Goal: Find specific page/section: Find specific page/section

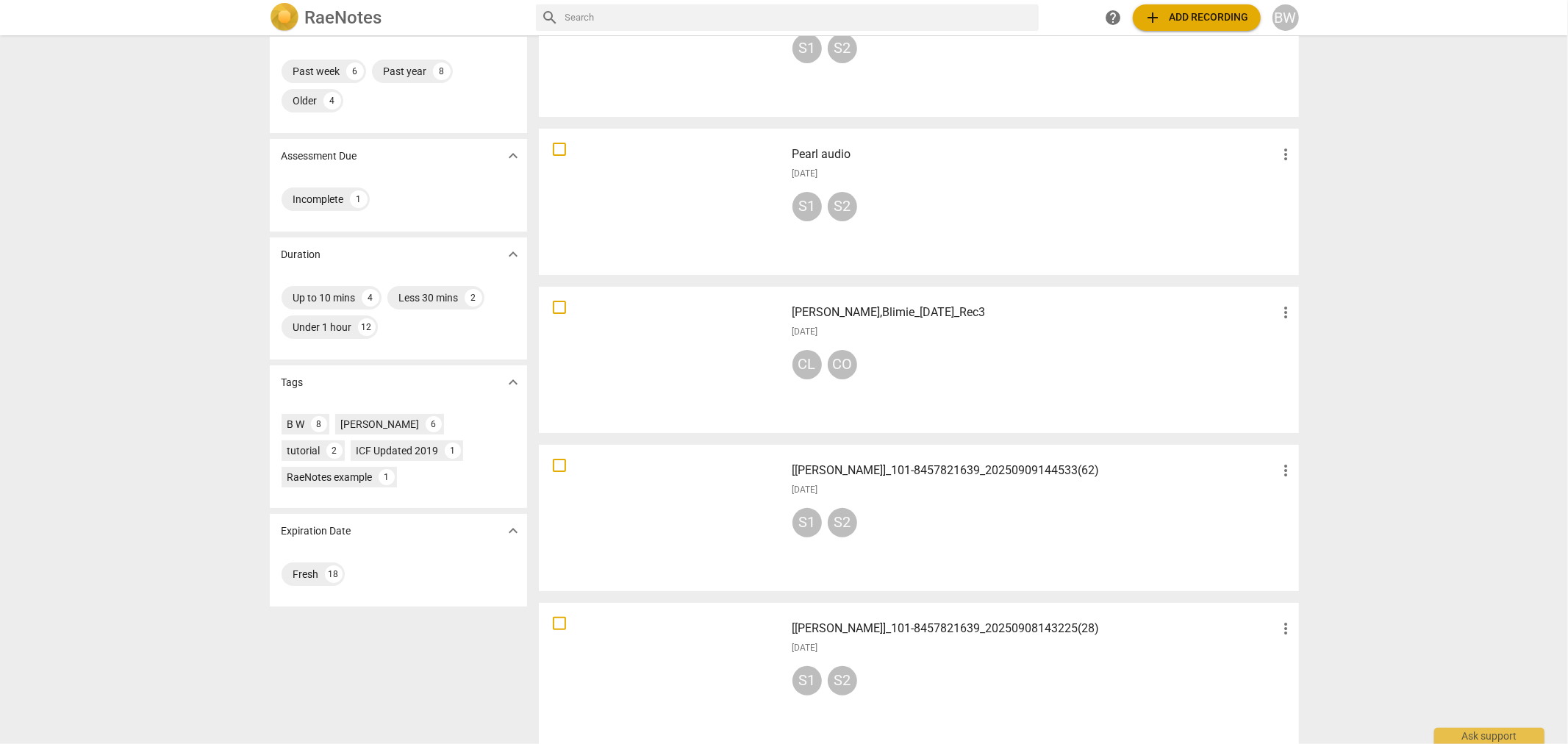
scroll to position [163, 0]
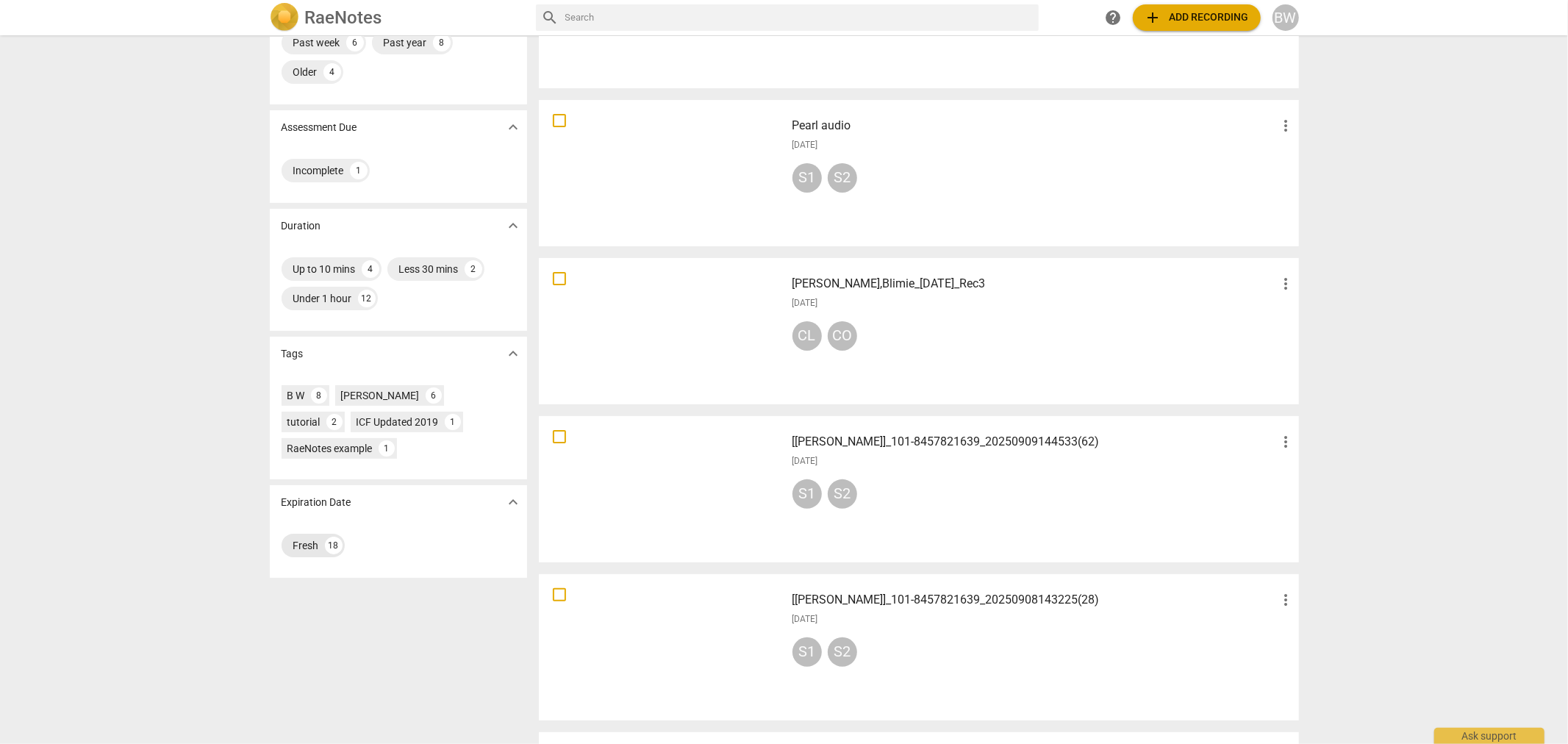
click at [298, 543] on div "Fresh" at bounding box center [306, 546] width 26 height 15
click at [931, 336] on div "CL CO" at bounding box center [1044, 339] width 503 height 36
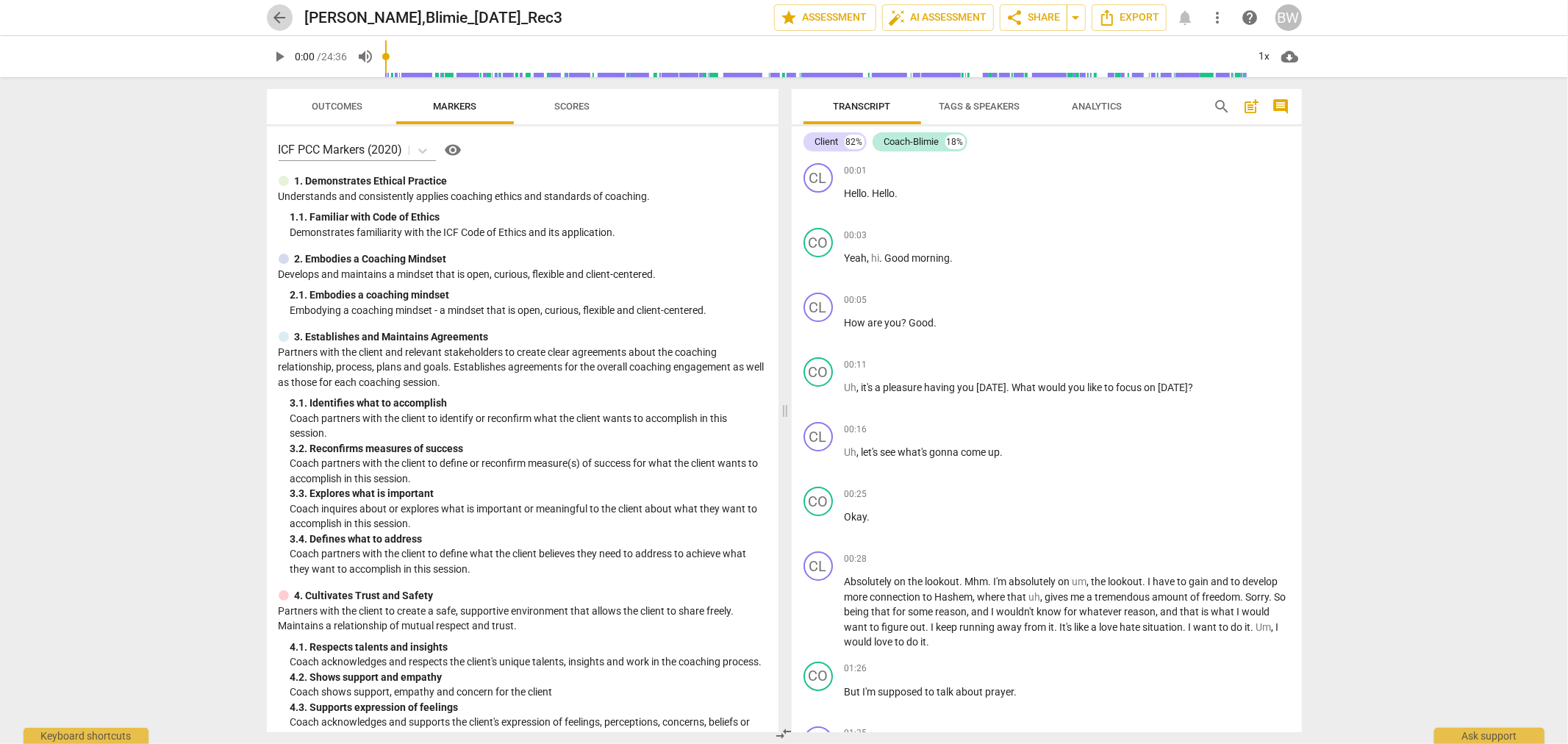
click at [272, 15] on span "arrow_back" at bounding box center [280, 18] width 18 height 18
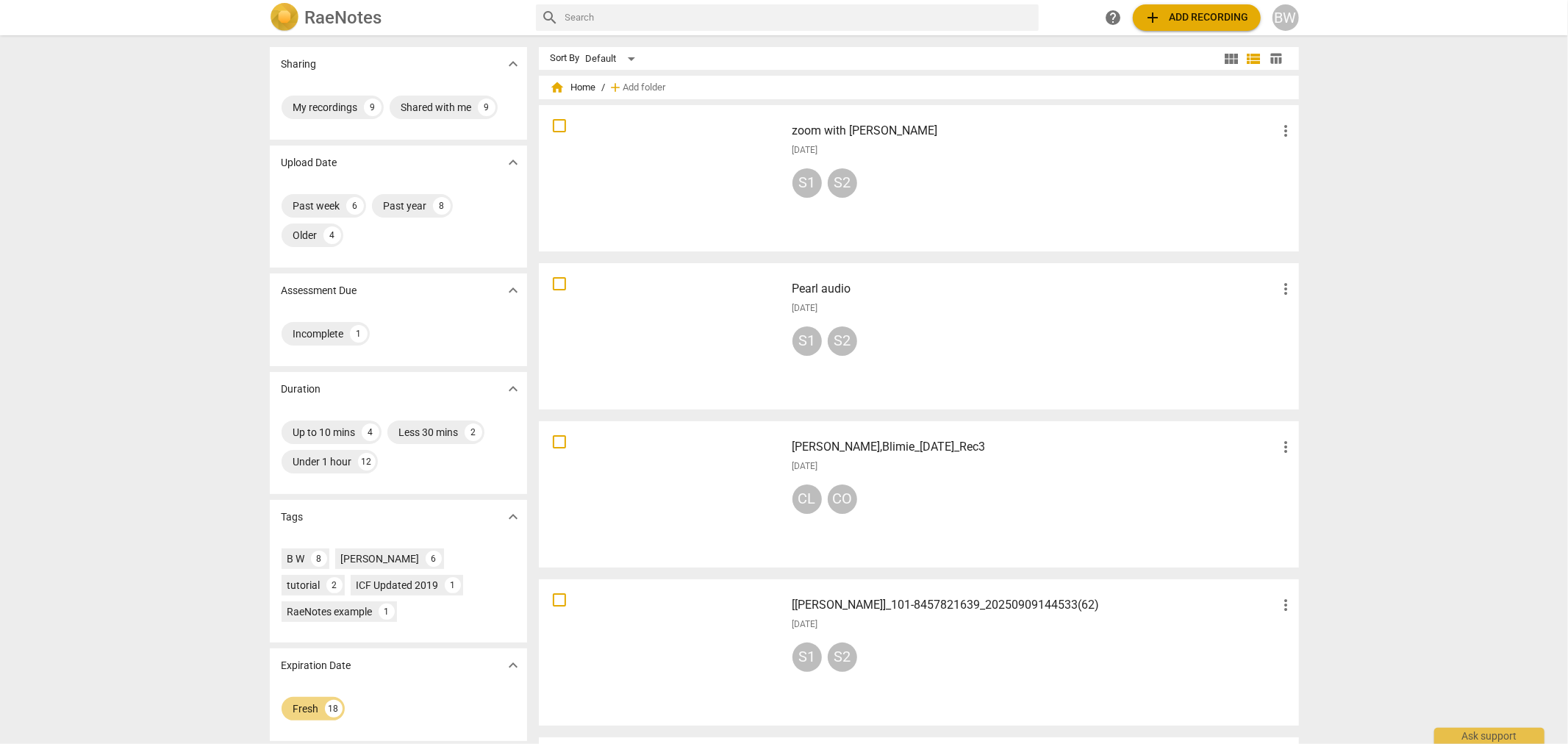
click at [1013, 204] on div "zoom with [PERSON_NAME] more_vert [DATE] S1 S2" at bounding box center [1044, 178] width 527 height 136
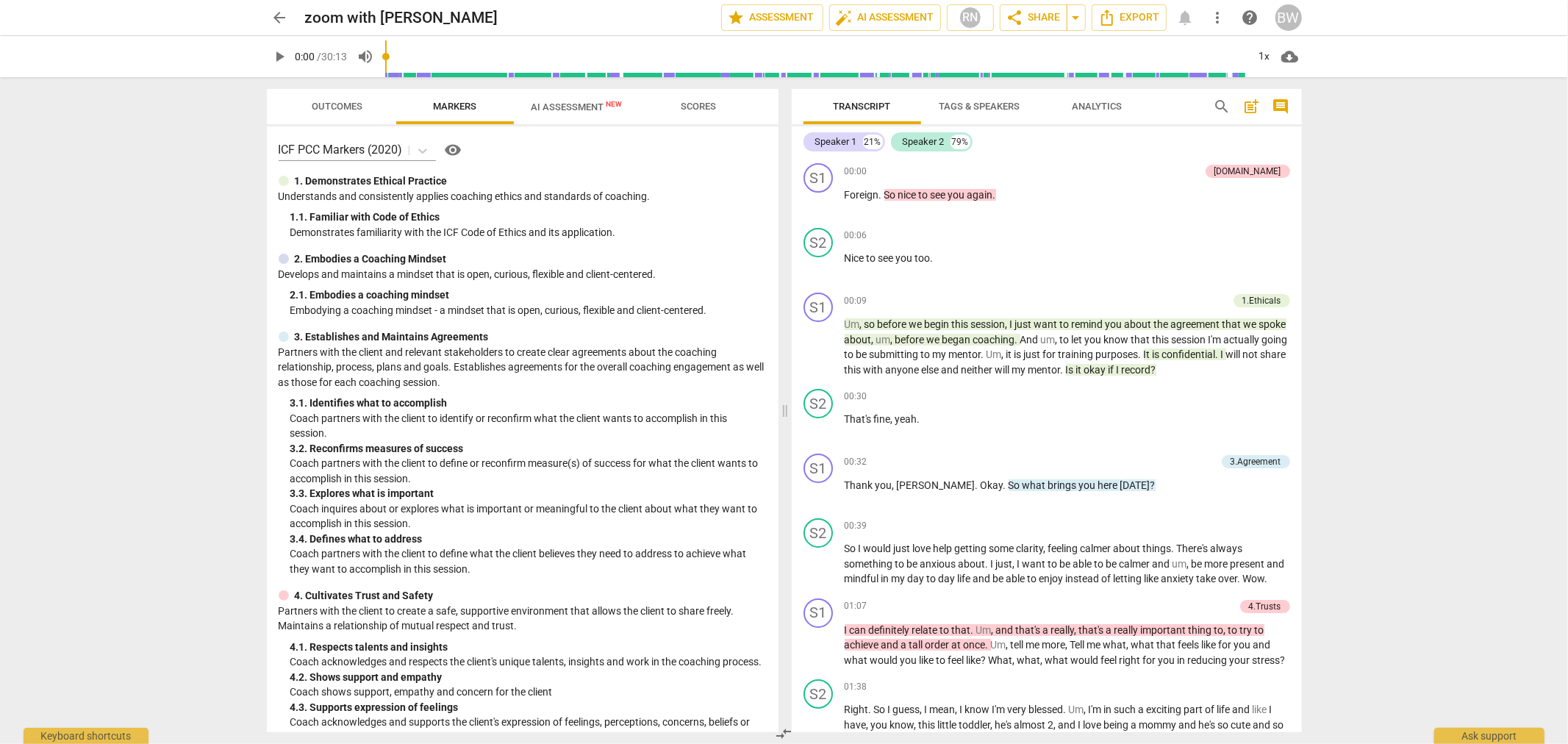
click at [273, 19] on span "arrow_back" at bounding box center [280, 18] width 18 height 18
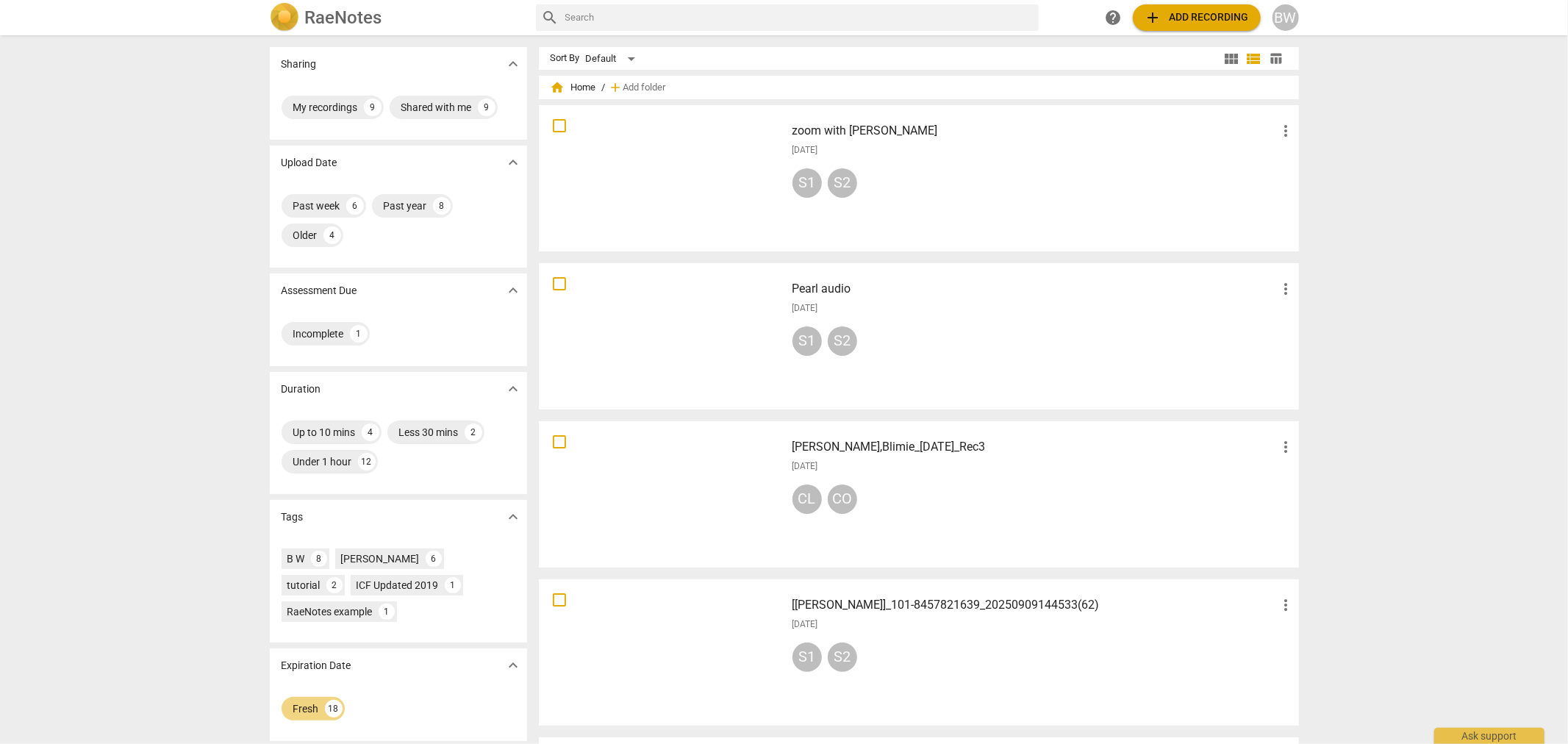
click at [946, 356] on div "S1 S2" at bounding box center [1044, 344] width 503 height 36
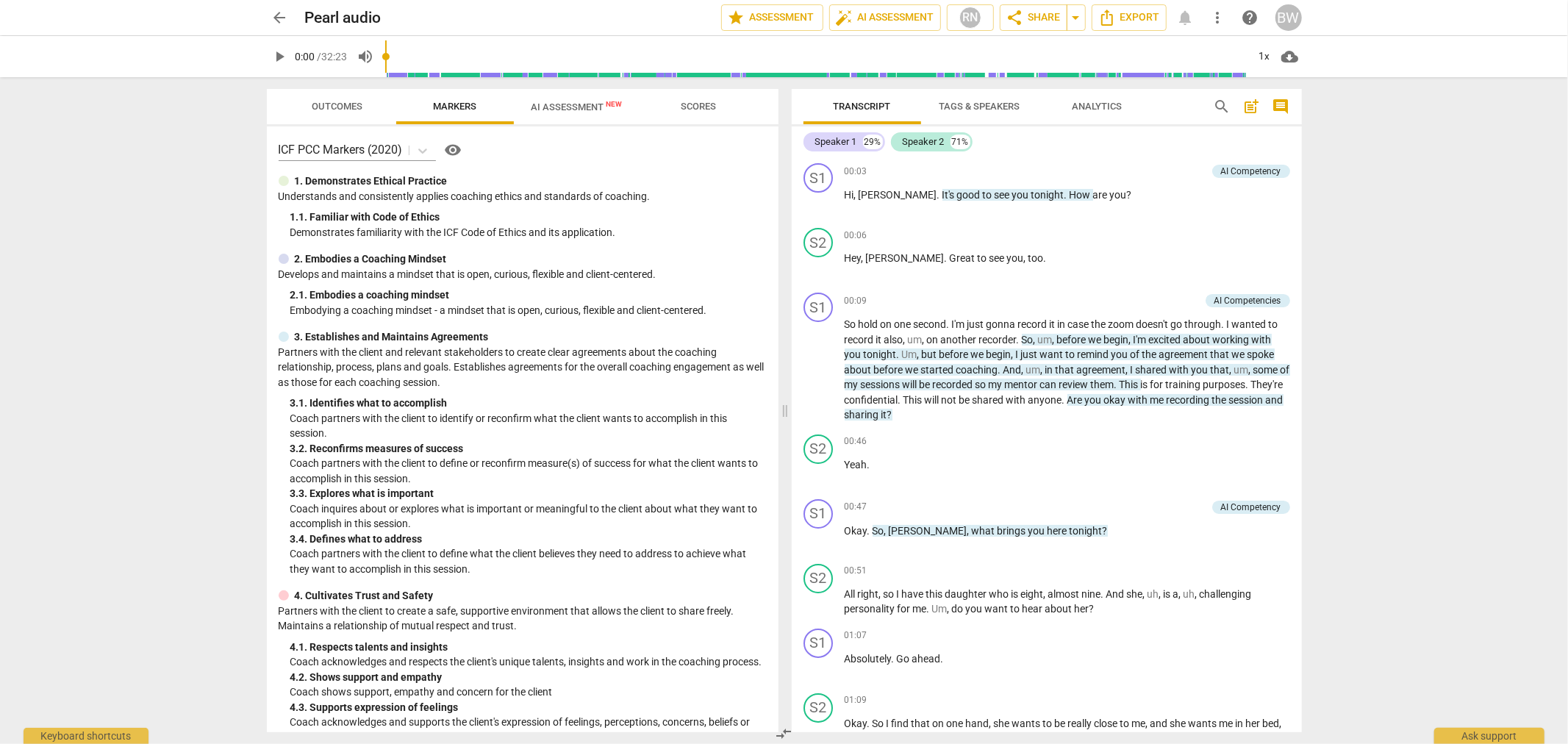
click at [281, 23] on span "arrow_back" at bounding box center [280, 18] width 18 height 18
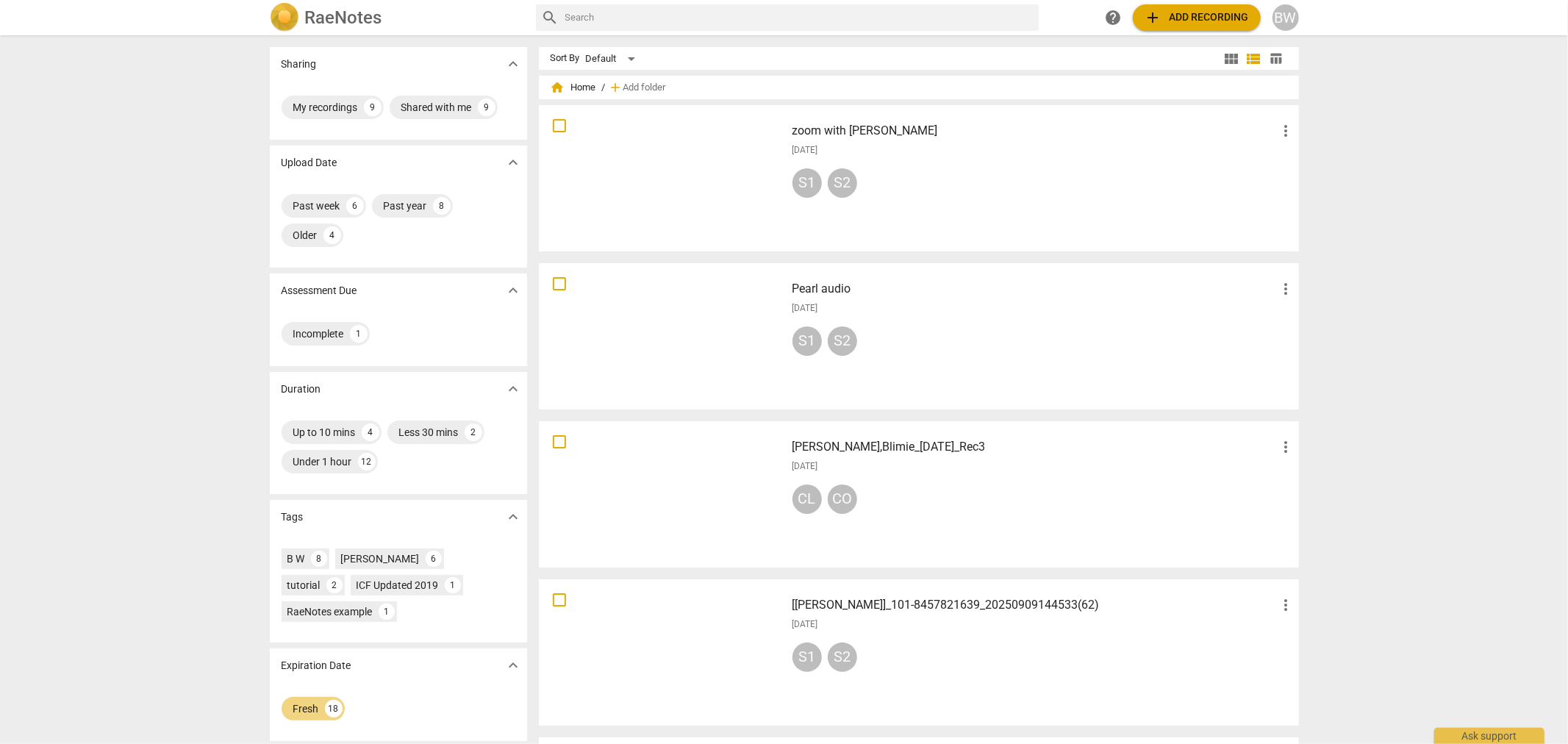
click at [1024, 176] on div "S1 S2" at bounding box center [1044, 186] width 503 height 36
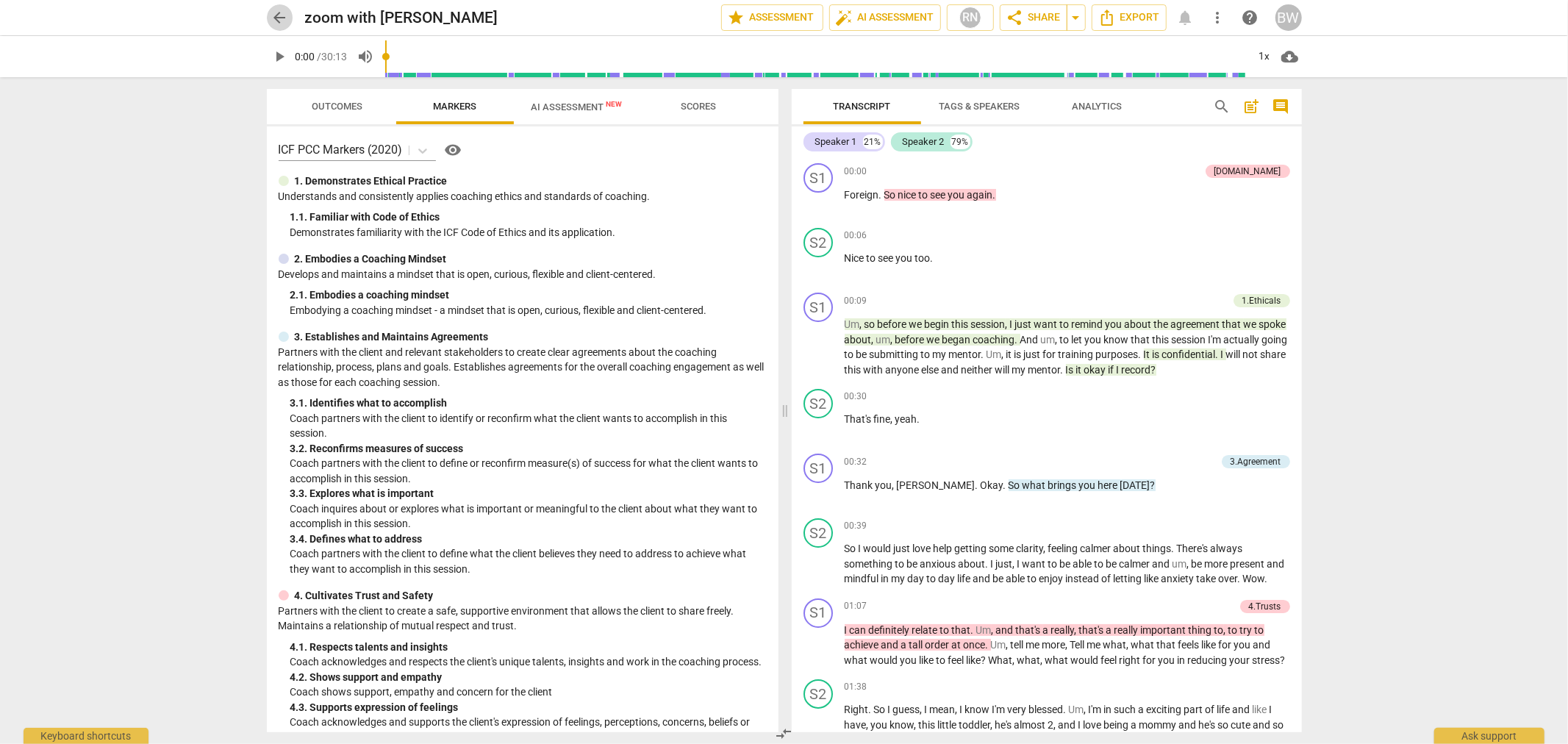
click at [269, 19] on span "arrow_back" at bounding box center [280, 18] width 27 height 18
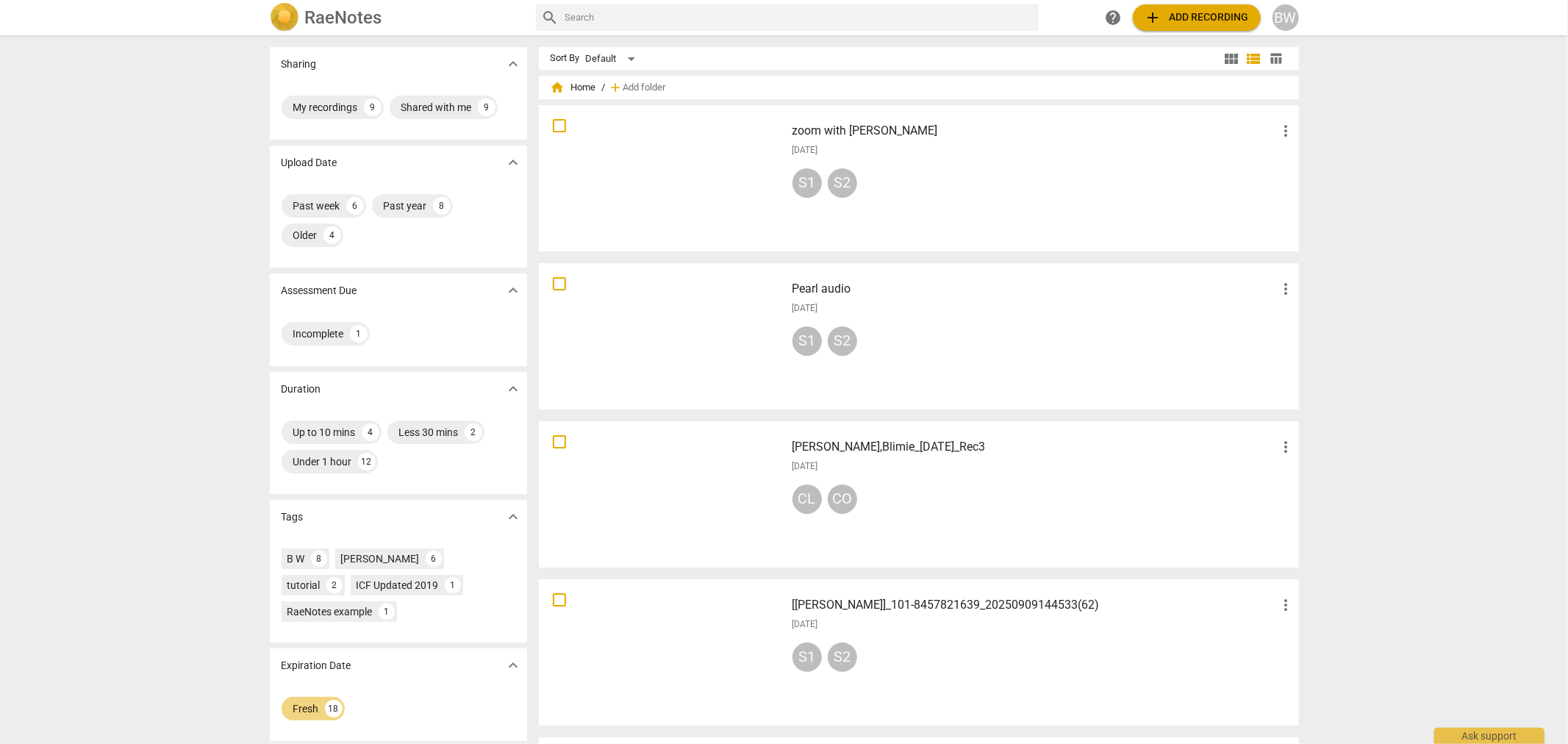
click at [950, 336] on div "S1 S2" at bounding box center [1044, 344] width 503 height 36
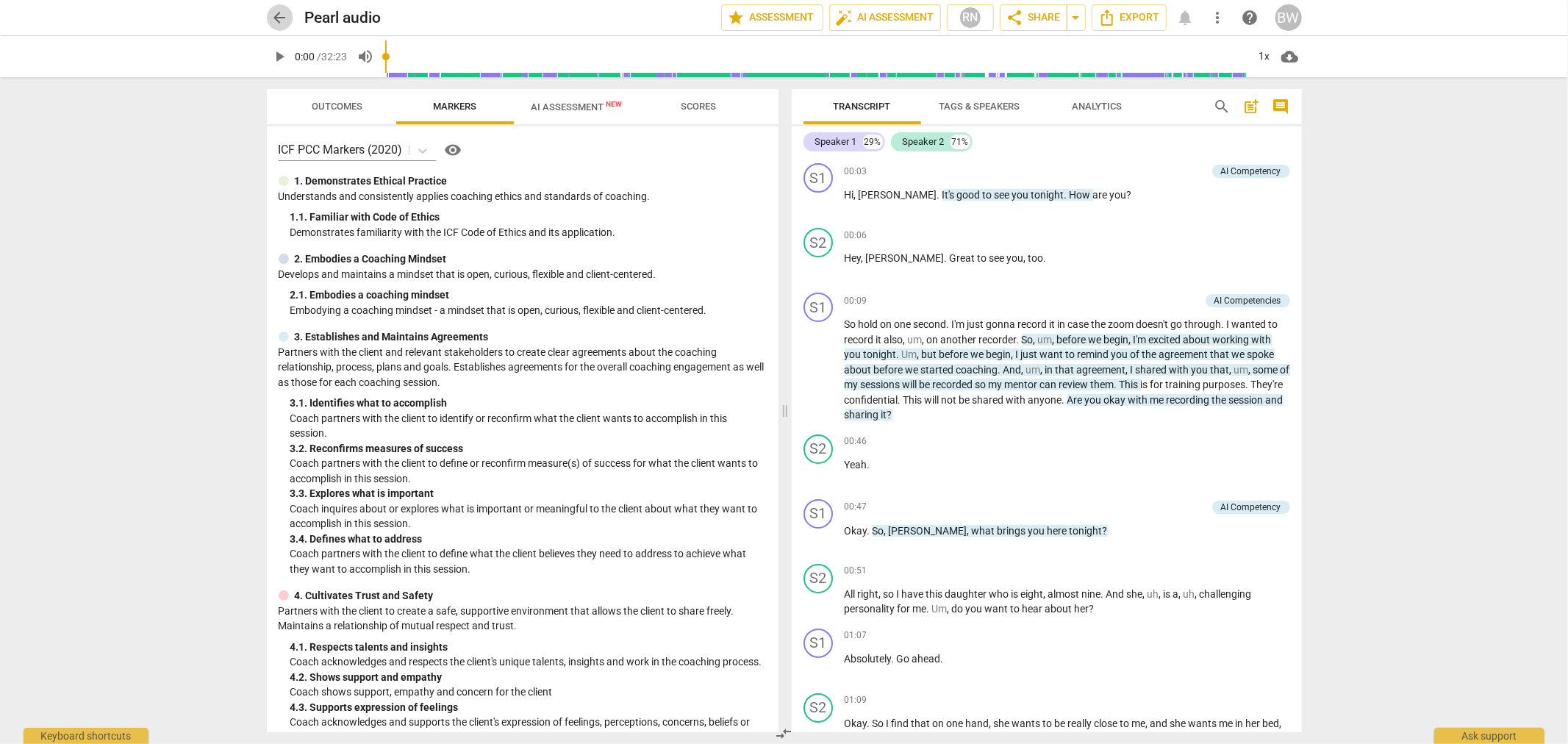
click at [274, 15] on span "arrow_back" at bounding box center [280, 18] width 18 height 18
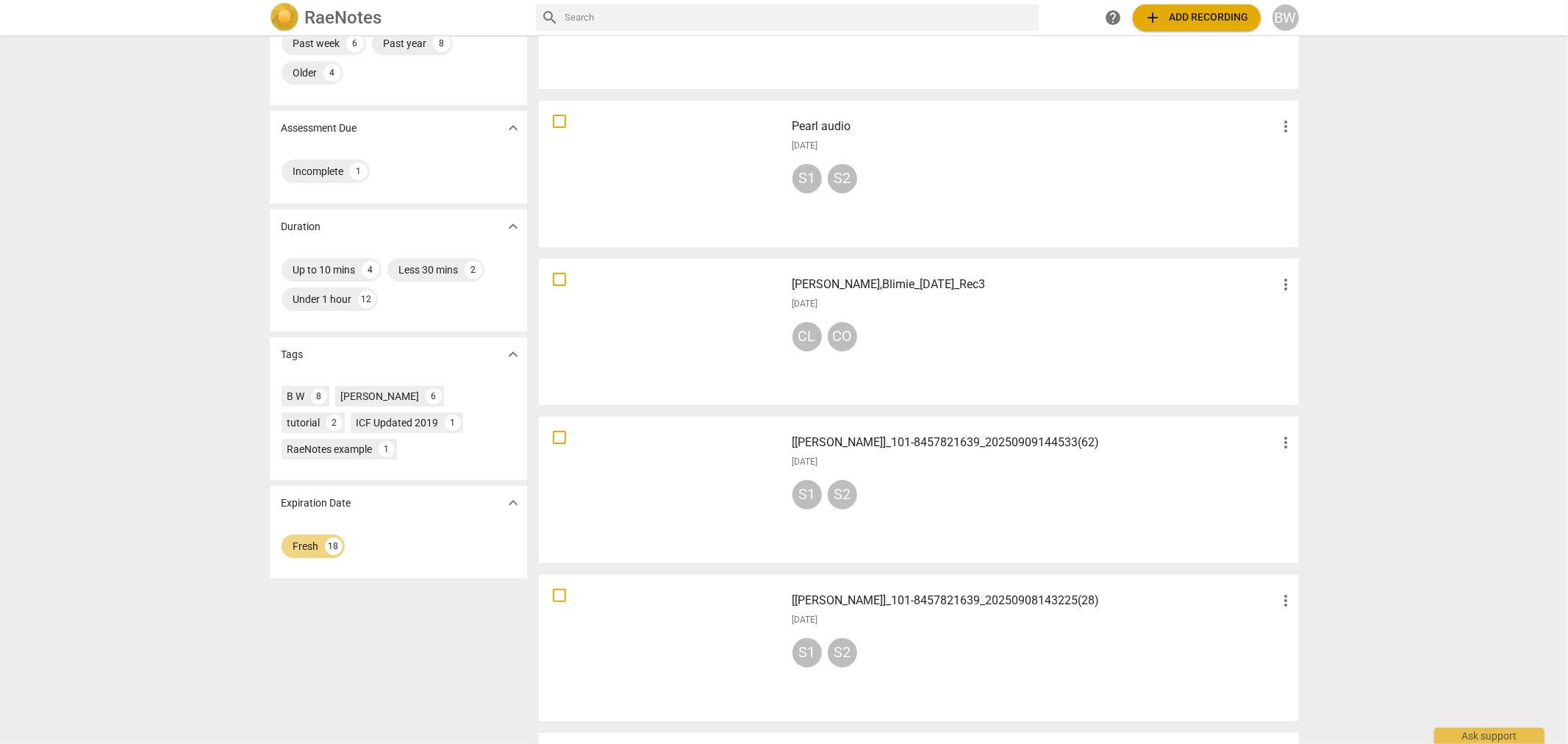
scroll to position [163, 0]
click at [1005, 361] on div "[PERSON_NAME],Blimie_[DATE]_Rec3 more_vert [DATE] CL CO" at bounding box center [1044, 331] width 527 height 136
